Goal: Transaction & Acquisition: Subscribe to service/newsletter

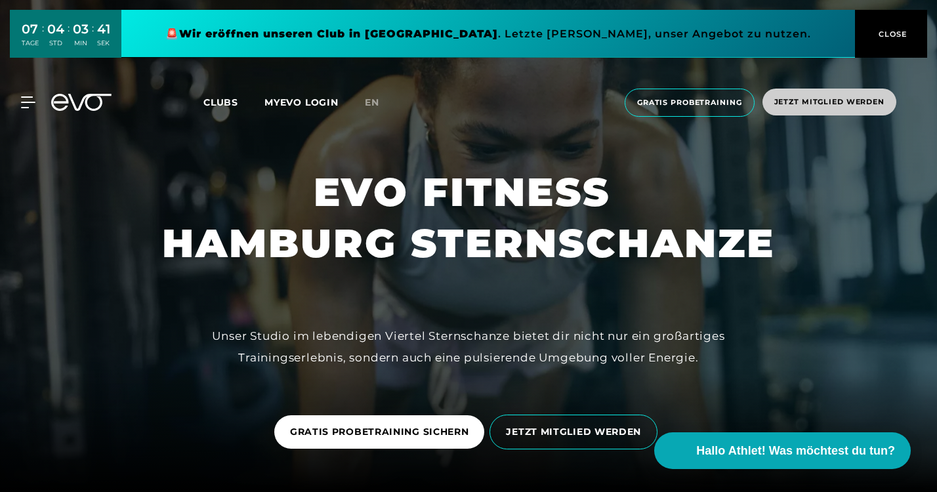
click at [813, 102] on span "Jetzt Mitglied werden" at bounding box center [829, 101] width 110 height 11
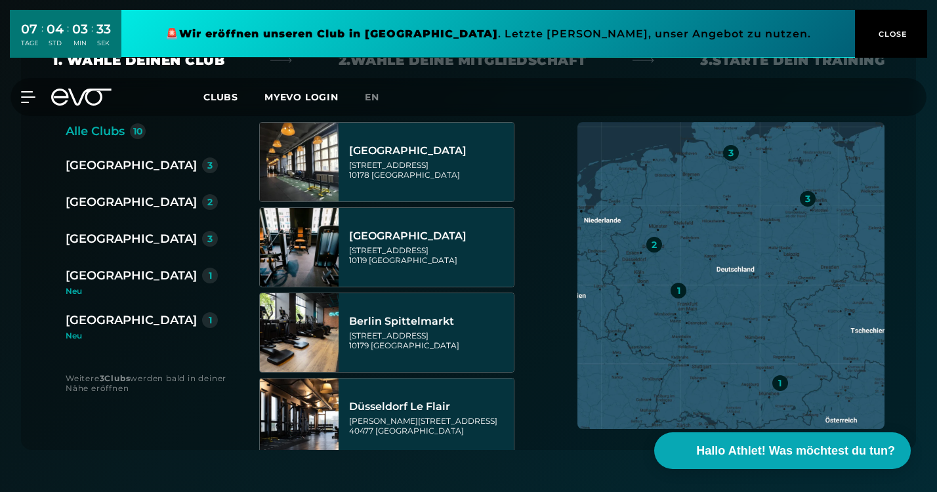
scroll to position [334, 0]
click at [81, 238] on div "[GEOGRAPHIC_DATA]" at bounding box center [131, 238] width 131 height 18
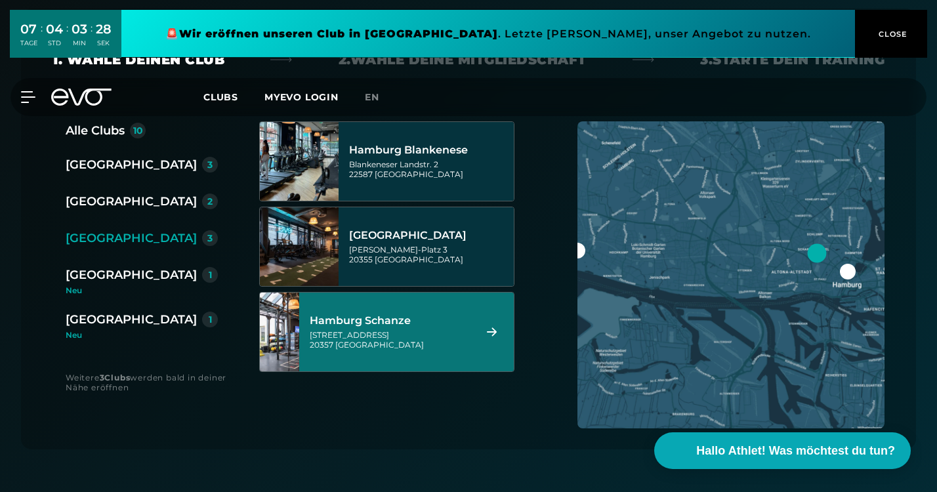
click at [333, 324] on div "Hamburg Schanze" at bounding box center [390, 320] width 161 height 13
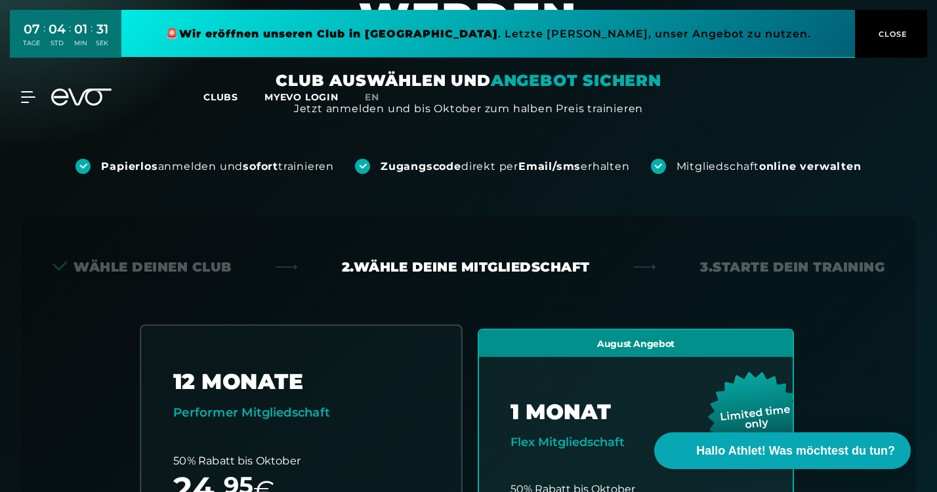
scroll to position [0, 0]
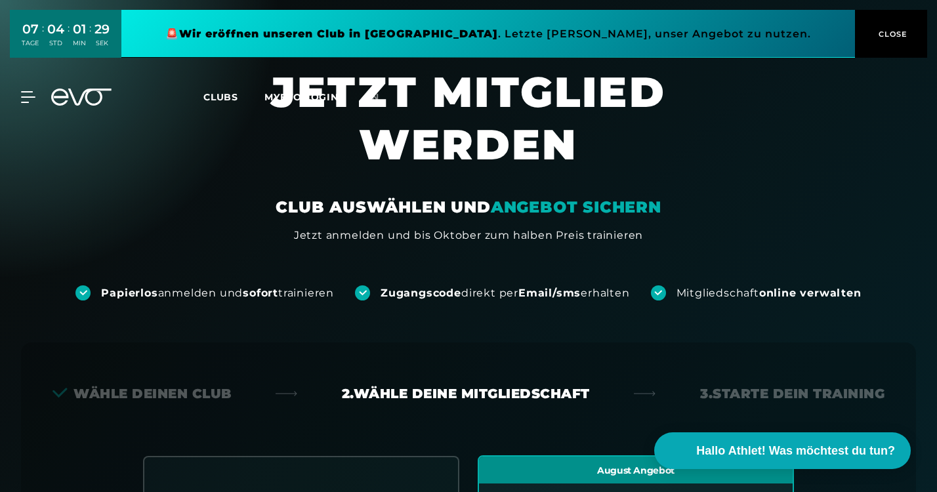
click at [96, 91] on icon at bounding box center [81, 97] width 60 height 17
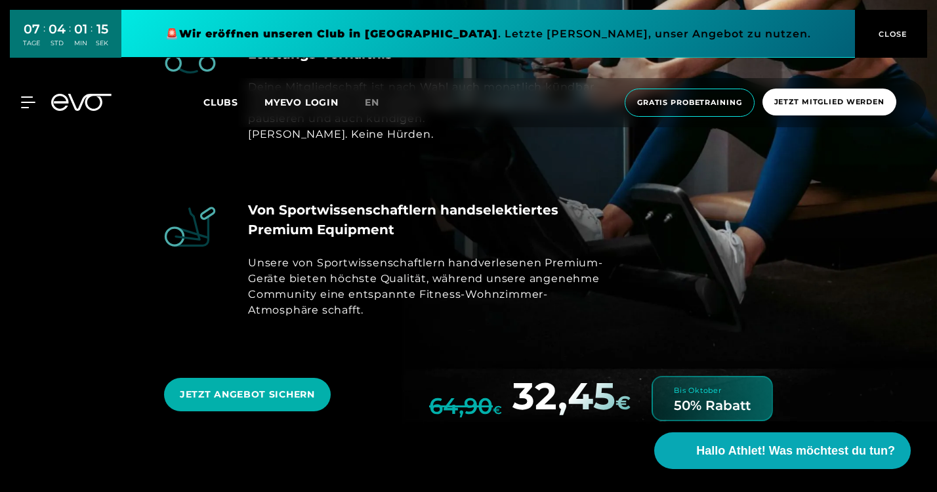
scroll to position [4469, 0]
